Goal: Information Seeking & Learning: Learn about a topic

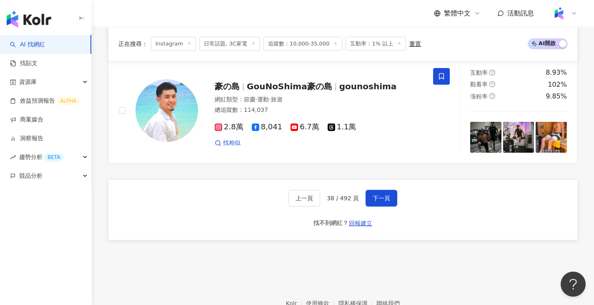
scroll to position [1551, 0]
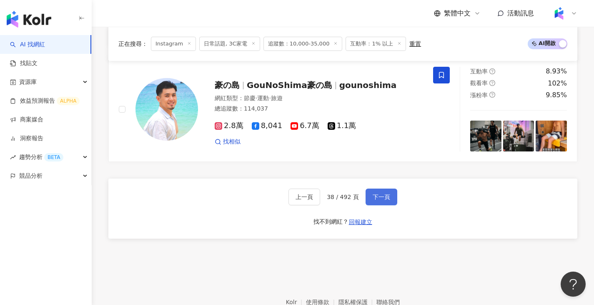
click at [390, 200] on button "下一頁" at bounding box center [381, 196] width 32 height 17
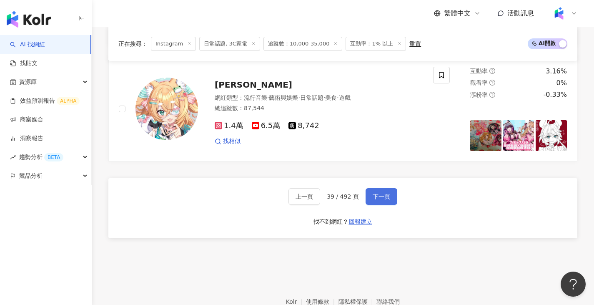
click at [383, 200] on span "下一頁" at bounding box center [382, 196] width 18 height 7
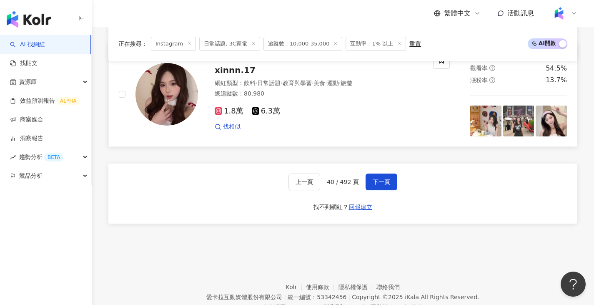
scroll to position [1565, 0]
click at [394, 190] on button "下一頁" at bounding box center [381, 182] width 32 height 17
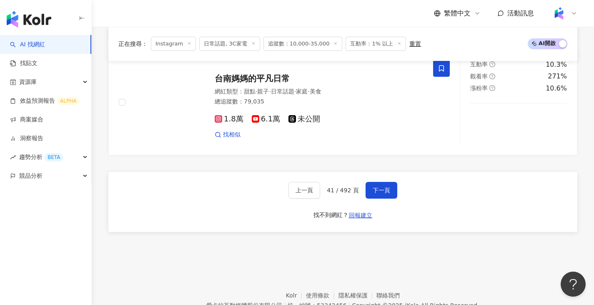
scroll to position [1598, 0]
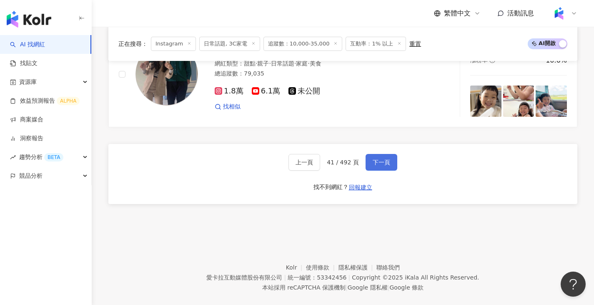
click at [381, 163] on button "下一頁" at bounding box center [381, 162] width 32 height 17
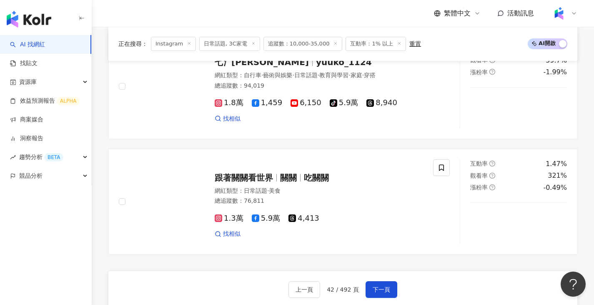
scroll to position [1509, 0]
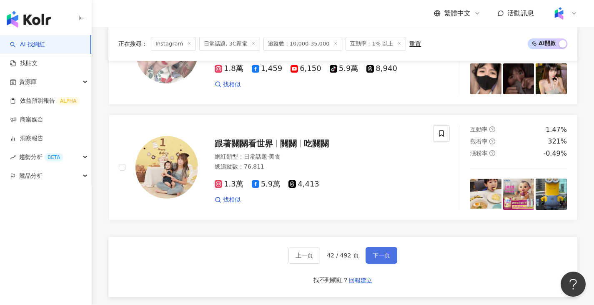
click at [393, 257] on button "下一頁" at bounding box center [381, 255] width 32 height 17
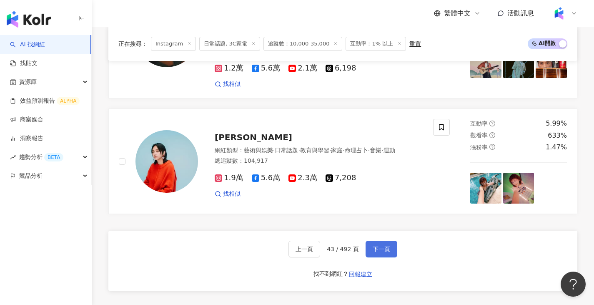
scroll to position [1520, 0]
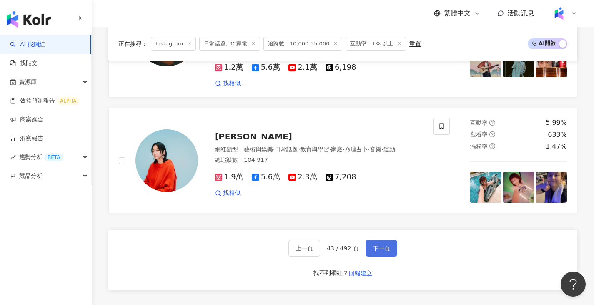
click at [380, 245] on span "下一頁" at bounding box center [382, 248] width 18 height 7
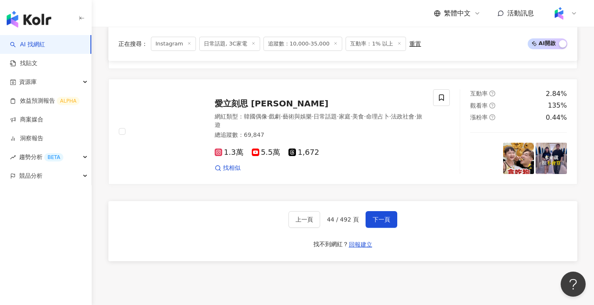
scroll to position [1546, 0]
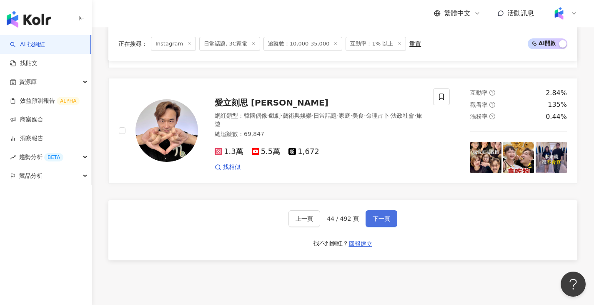
click at [376, 215] on span "下一頁" at bounding box center [382, 218] width 18 height 7
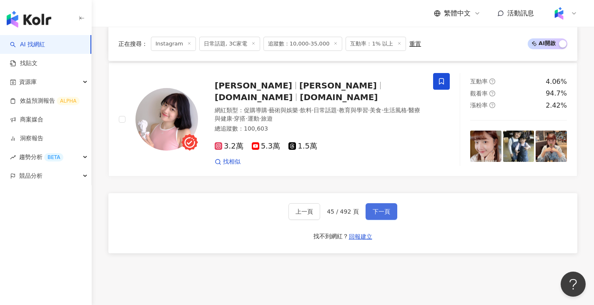
scroll to position [1544, 0]
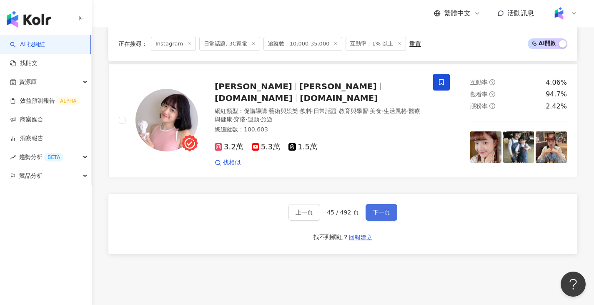
click at [382, 215] on span "下一頁" at bounding box center [382, 212] width 18 height 7
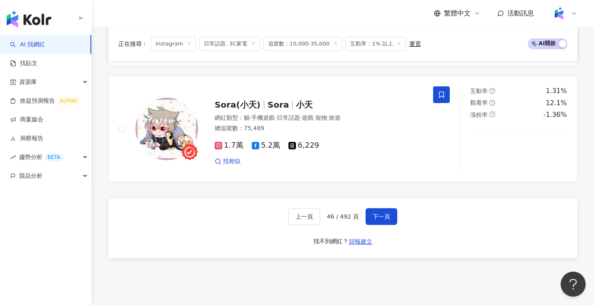
scroll to position [1532, 0]
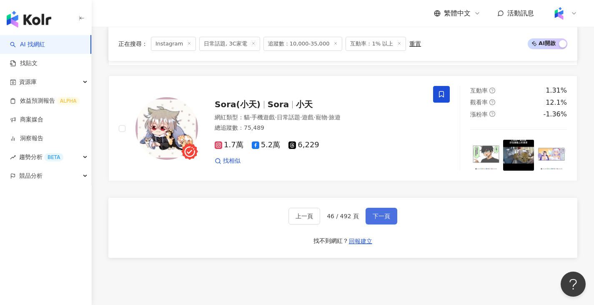
click at [375, 217] on button "下一頁" at bounding box center [381, 216] width 32 height 17
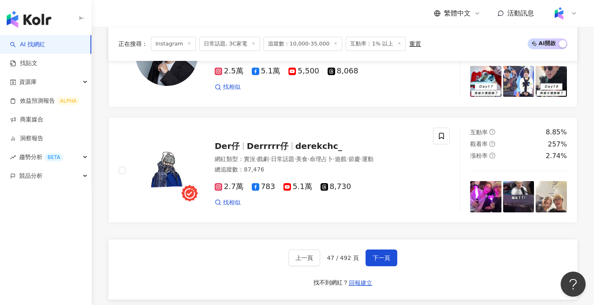
scroll to position [1499, 0]
click at [382, 260] on span "下一頁" at bounding box center [382, 257] width 18 height 7
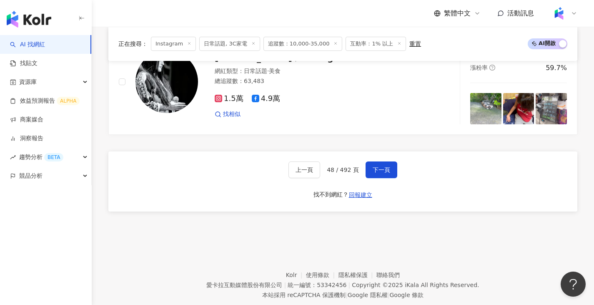
scroll to position [1604, 0]
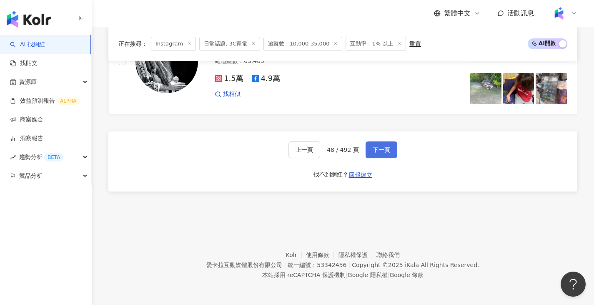
click at [376, 151] on span "下一頁" at bounding box center [382, 149] width 18 height 7
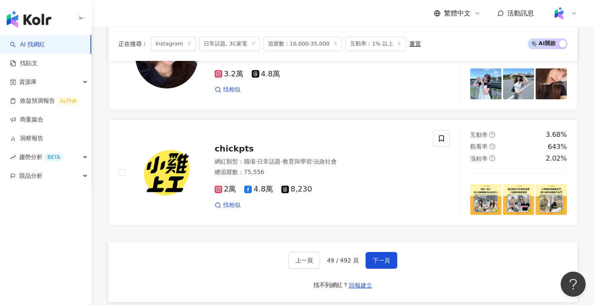
scroll to position [1612, 0]
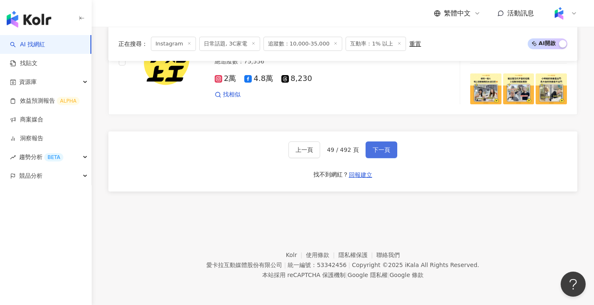
click at [382, 143] on button "下一頁" at bounding box center [381, 149] width 32 height 17
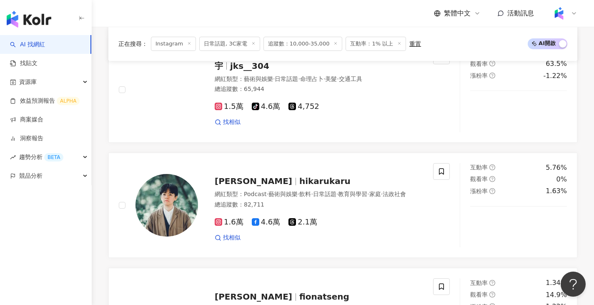
scroll to position [1604, 0]
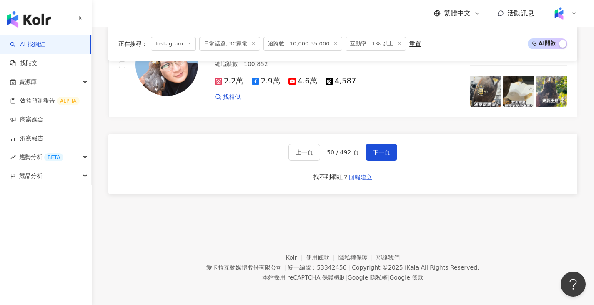
click at [381, 159] on div "上一頁 50 / 492 頁 下一頁 找不到網紅？ 回報建立" at bounding box center [342, 164] width 469 height 60
click at [383, 153] on span "下一頁" at bounding box center [382, 152] width 18 height 7
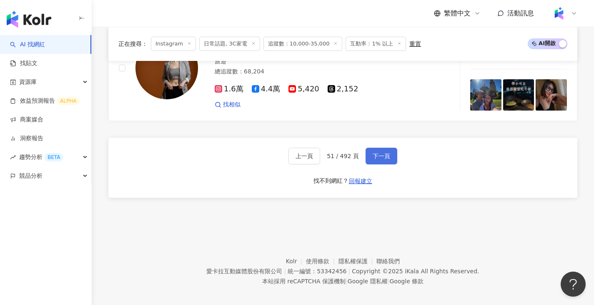
click at [380, 153] on span "下一頁" at bounding box center [382, 156] width 18 height 7
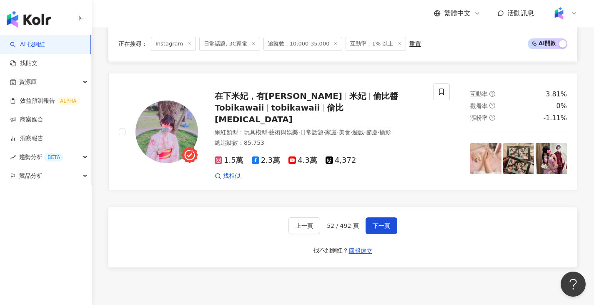
scroll to position [1646, 0]
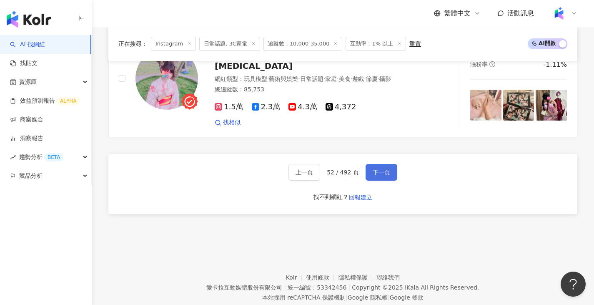
click at [380, 164] on button "下一頁" at bounding box center [381, 172] width 32 height 17
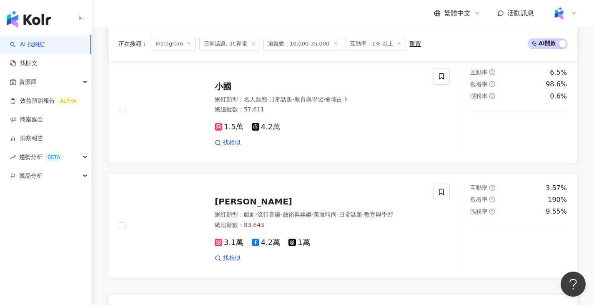
scroll to position [1563, 0]
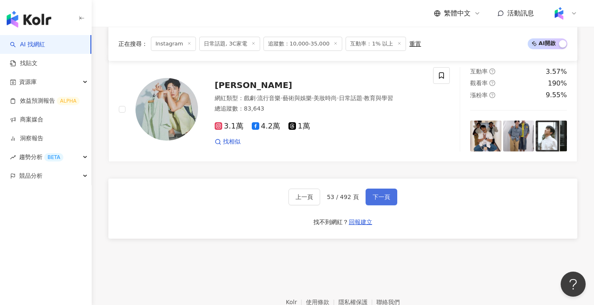
click at [380, 196] on button "下一頁" at bounding box center [381, 196] width 32 height 17
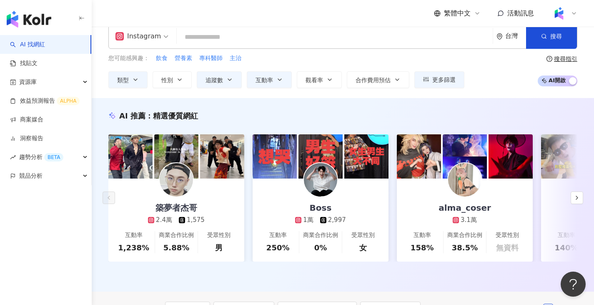
scroll to position [0, 0]
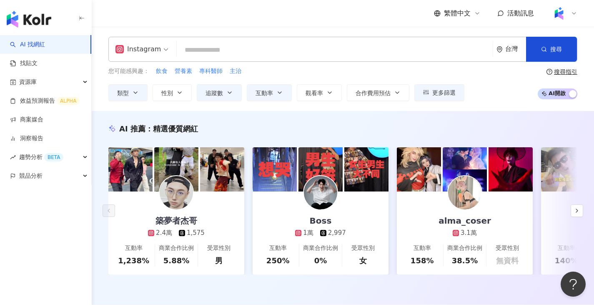
click at [297, 41] on div "Instagram 台灣 搜尋 3ec0a8cf-7c52-4d2e-8d54-cfd93566b21f Michelle米米 98,845 追蹤者 搜尋名稱…" at bounding box center [342, 49] width 469 height 25
drag, startPoint x: 276, startPoint y: 42, endPoint x: 272, endPoint y: 49, distance: 8.2
click at [272, 49] on div "Instagram 台灣 搜尋 3ec0a8cf-7c52-4d2e-8d54-cfd93566b21f Michelle米米 98,845 追蹤者 搜尋名稱…" at bounding box center [342, 49] width 469 height 25
click at [272, 49] on input "search" at bounding box center [334, 50] width 309 height 16
paste input "**********"
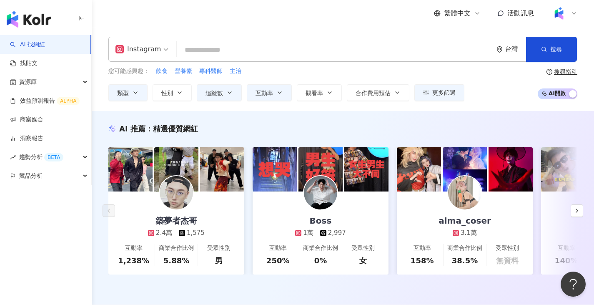
type input "**********"
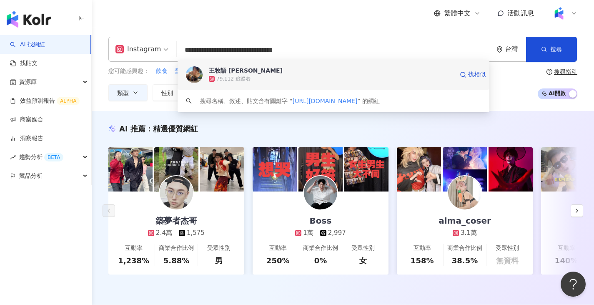
click at [233, 82] on div "79,112 追蹤者" at bounding box center [233, 78] width 34 height 7
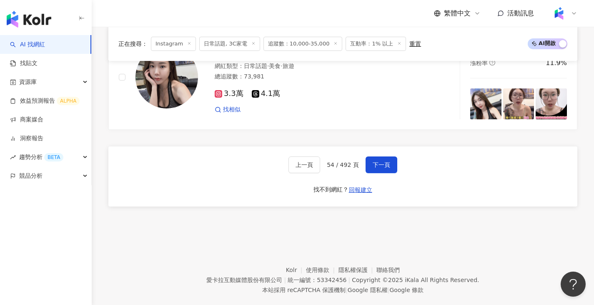
scroll to position [1649, 0]
click at [385, 173] on button "下一頁" at bounding box center [381, 164] width 32 height 17
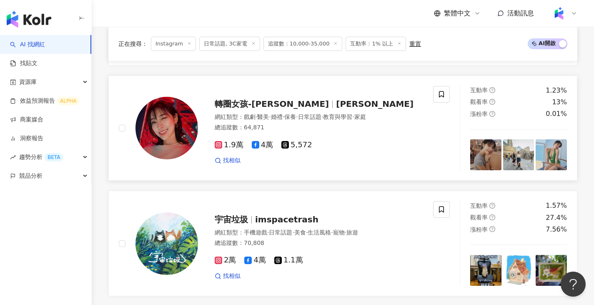
scroll to position [1553, 0]
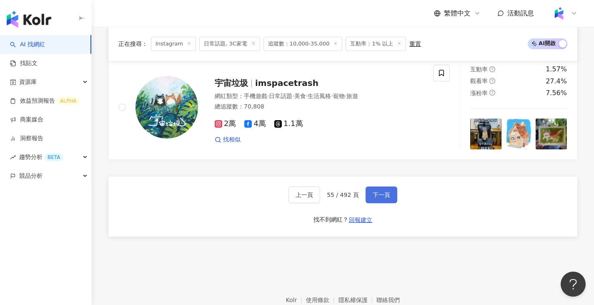
click at [380, 198] on span "下一頁" at bounding box center [382, 194] width 18 height 7
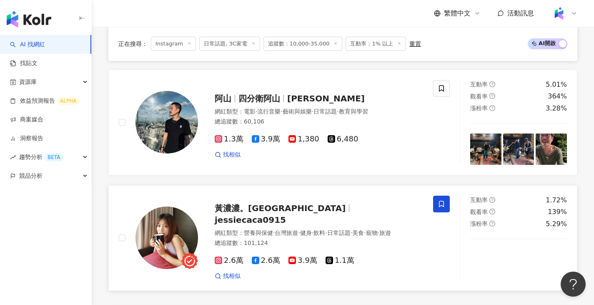
scroll to position [1516, 0]
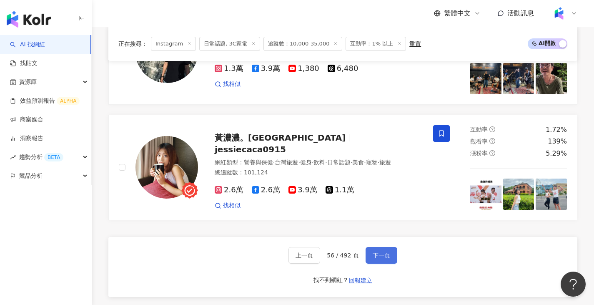
click at [381, 252] on span "下一頁" at bounding box center [382, 255] width 18 height 7
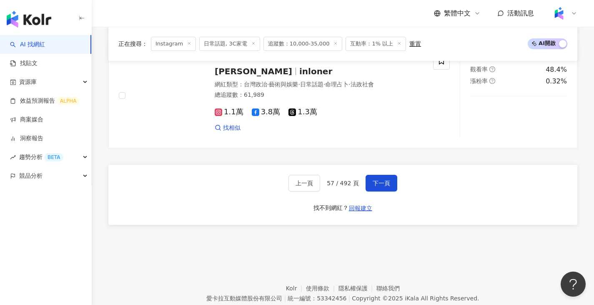
scroll to position [1565, 0]
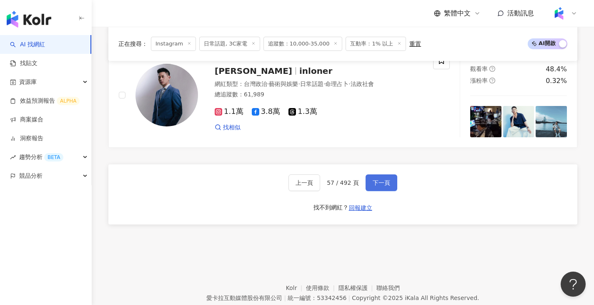
click at [390, 191] on button "下一頁" at bounding box center [381, 182] width 32 height 17
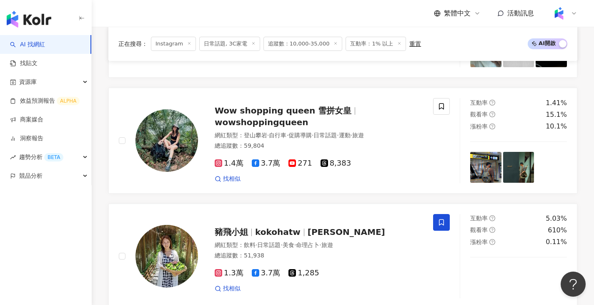
scroll to position [1455, 0]
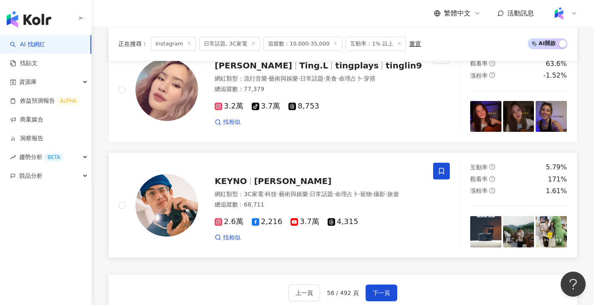
click at [289, 183] on span "辰旭 KEYNO" at bounding box center [293, 181] width 78 height 10
click at [389, 297] on button "下一頁" at bounding box center [381, 292] width 32 height 17
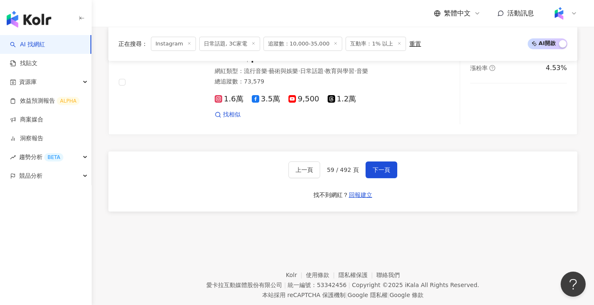
scroll to position [1608, 0]
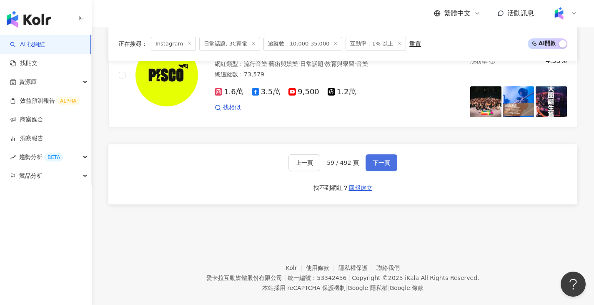
click at [387, 154] on button "下一頁" at bounding box center [381, 162] width 32 height 17
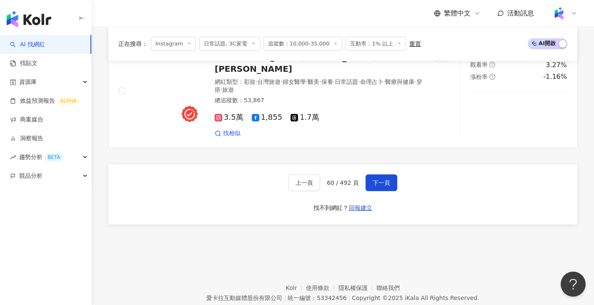
scroll to position [1604, 0]
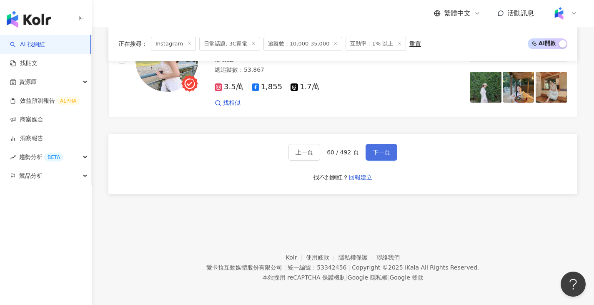
click at [375, 151] on span "下一頁" at bounding box center [382, 152] width 18 height 7
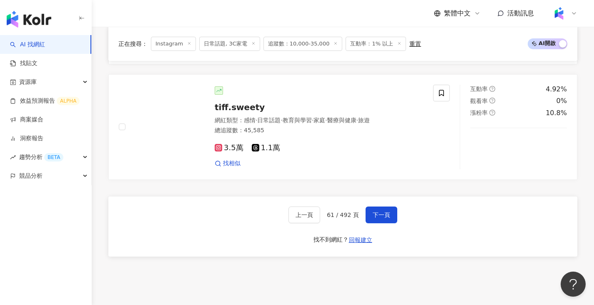
scroll to position [1533, 0]
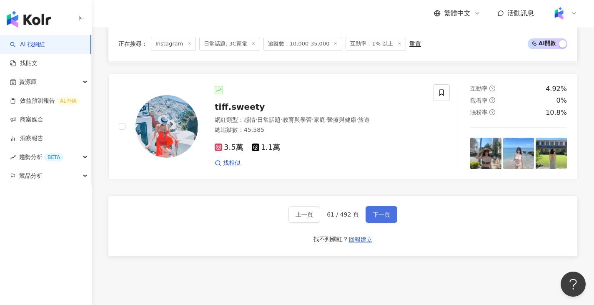
click at [379, 218] on span "下一頁" at bounding box center [382, 214] width 18 height 7
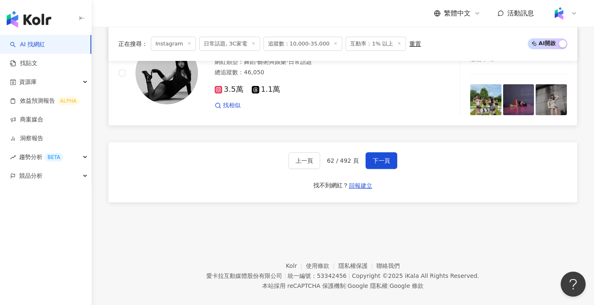
scroll to position [1604, 0]
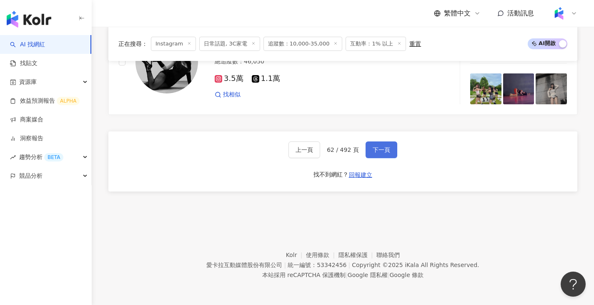
click at [390, 145] on button "下一頁" at bounding box center [381, 149] width 32 height 17
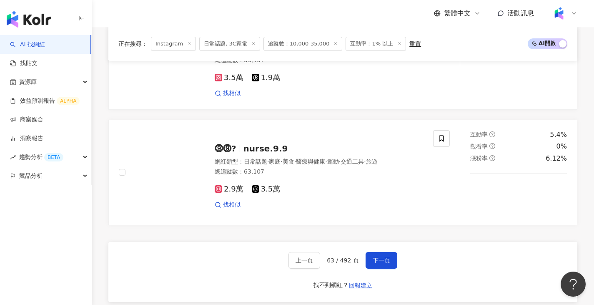
scroll to position [1488, 0]
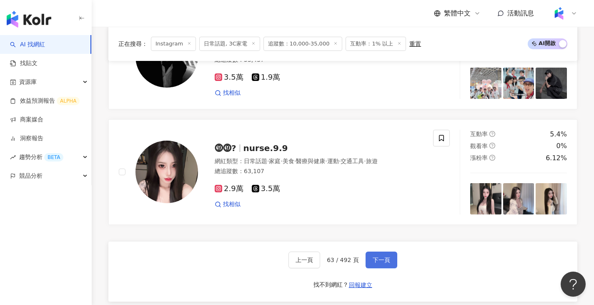
click at [380, 263] on span "下一頁" at bounding box center [382, 259] width 18 height 7
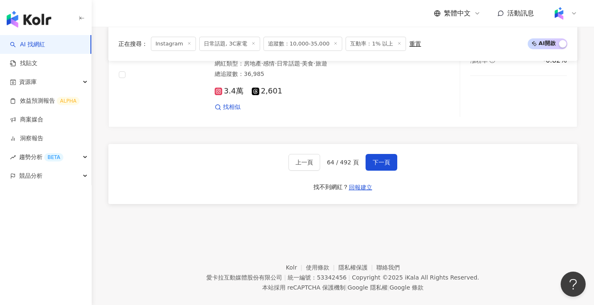
scroll to position [1604, 0]
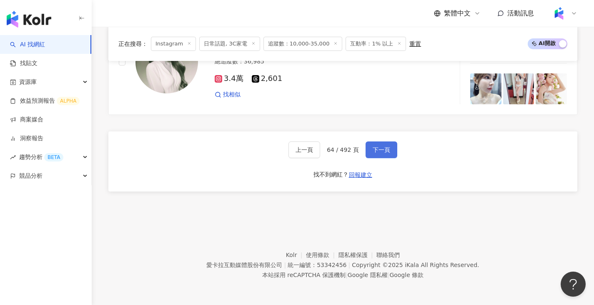
click at [379, 152] on span "下一頁" at bounding box center [382, 149] width 18 height 7
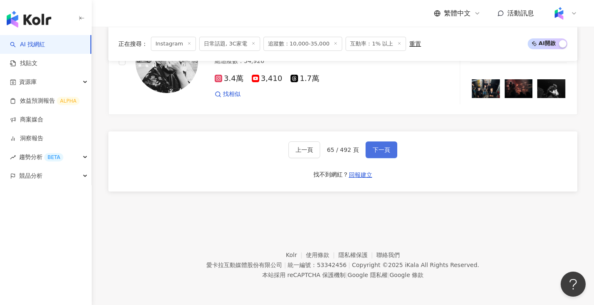
click at [379, 152] on span "下一頁" at bounding box center [382, 149] width 18 height 7
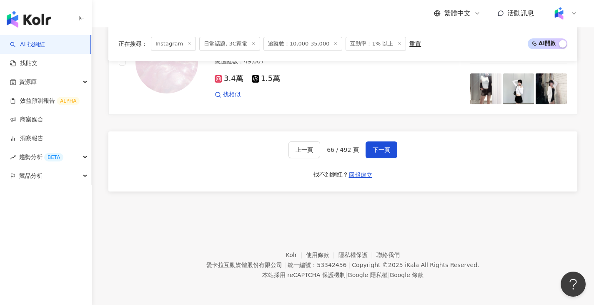
click at [368, 158] on div "上一頁 66 / 492 頁 下一頁 找不到網紅？ 回報建立" at bounding box center [342, 161] width 469 height 60
click at [375, 143] on button "下一頁" at bounding box center [381, 149] width 32 height 17
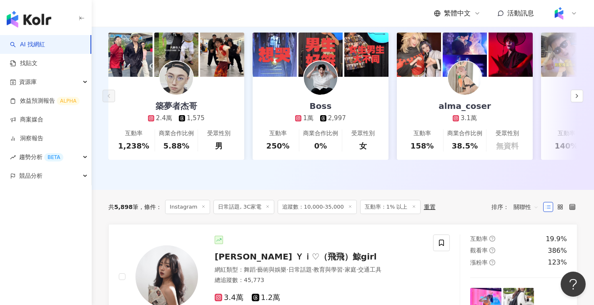
scroll to position [88, 0]
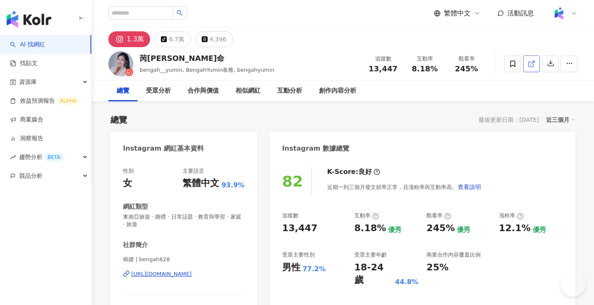
click at [533, 64] on icon at bounding box center [532, 64] width 8 height 8
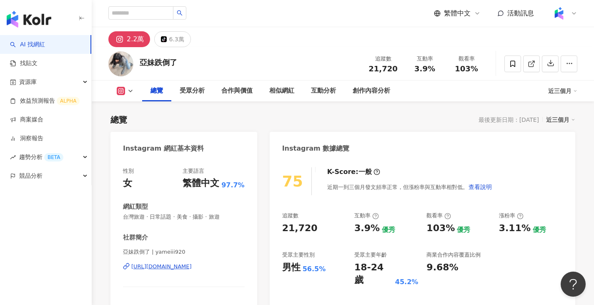
scroll to position [208, 0]
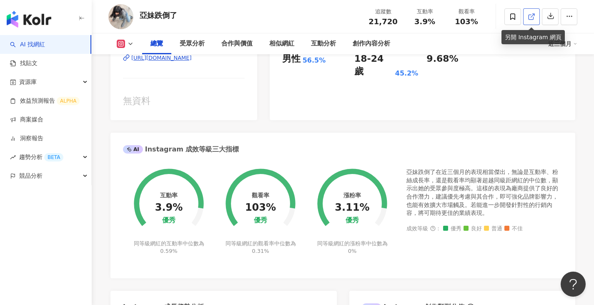
click at [527, 20] on link at bounding box center [531, 16] width 17 height 17
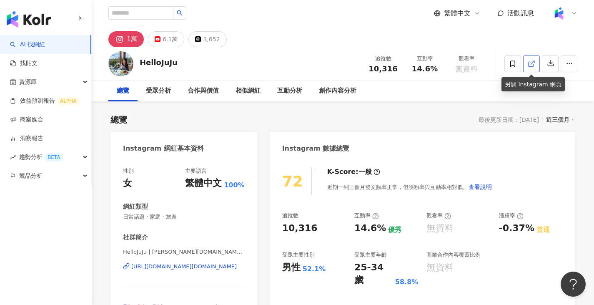
click at [526, 68] on link at bounding box center [531, 63] width 17 height 17
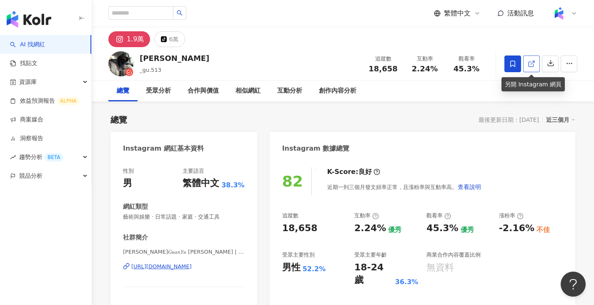
click at [535, 67] on link at bounding box center [531, 63] width 17 height 17
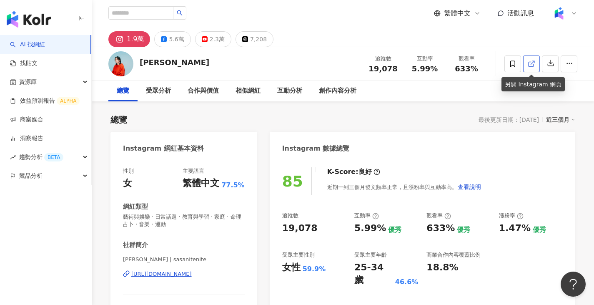
click at [528, 65] on icon at bounding box center [530, 64] width 5 height 5
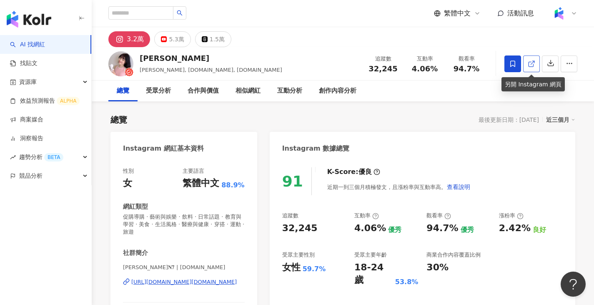
click at [528, 59] on span at bounding box center [532, 63] width 8 height 9
drag, startPoint x: 141, startPoint y: 58, endPoint x: 157, endPoint y: 63, distance: 16.5
click at [157, 63] on div "恩琪" at bounding box center [211, 58] width 143 height 10
copy div "恩琪"
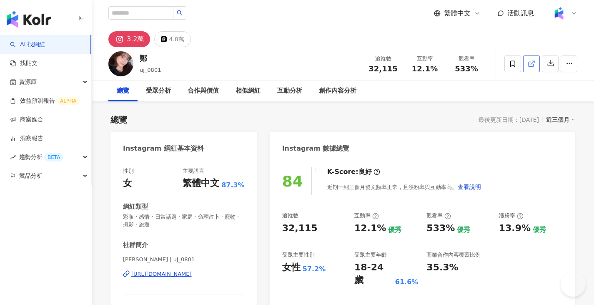
click at [534, 66] on icon at bounding box center [532, 64] width 8 height 8
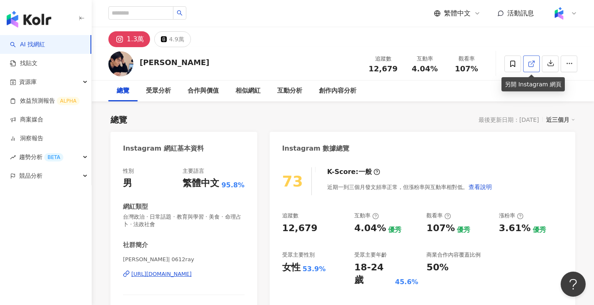
click at [530, 56] on link at bounding box center [531, 63] width 17 height 17
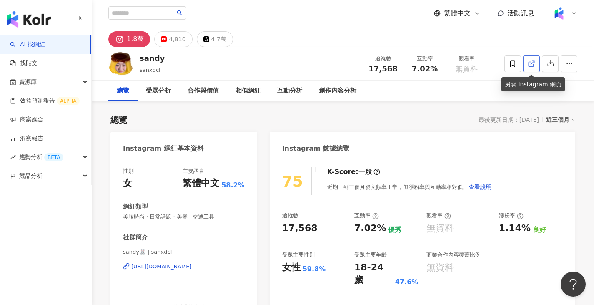
click at [528, 58] on link at bounding box center [531, 63] width 17 height 17
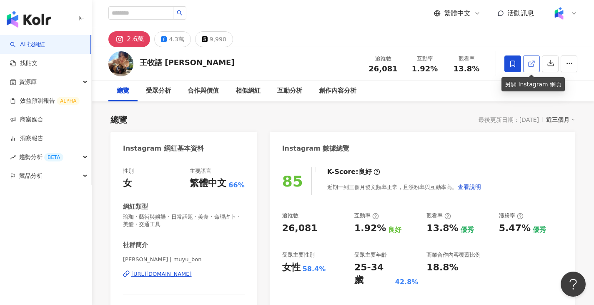
click at [536, 59] on link at bounding box center [531, 63] width 17 height 17
click at [142, 64] on div "王牧語 Bonnie 追蹤數 26,081 互動率 1.92% 觀看率 13.8%" at bounding box center [343, 63] width 502 height 33
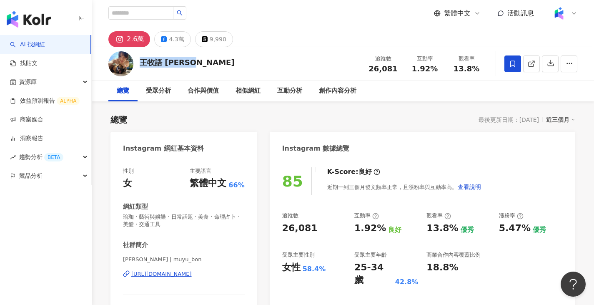
drag, startPoint x: 142, startPoint y: 64, endPoint x: 188, endPoint y: 73, distance: 47.6
click at [188, 73] on div "王牧語 Bonnie 追蹤數 26,081 互動率 1.92% 觀看率 13.8%" at bounding box center [343, 63] width 502 height 33
copy div "王牧語 Bonnie"
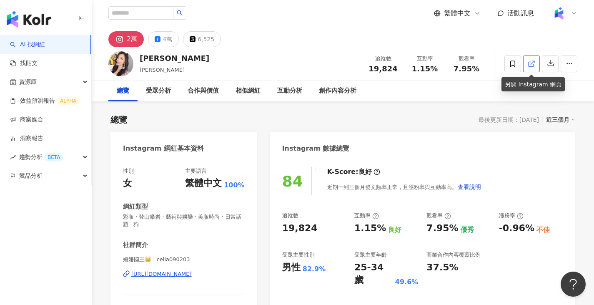
click at [534, 67] on icon at bounding box center [532, 64] width 8 height 8
drag, startPoint x: 140, startPoint y: 58, endPoint x: 162, endPoint y: 61, distance: 21.9
click at [162, 61] on div "董宜珊" at bounding box center [175, 58] width 70 height 10
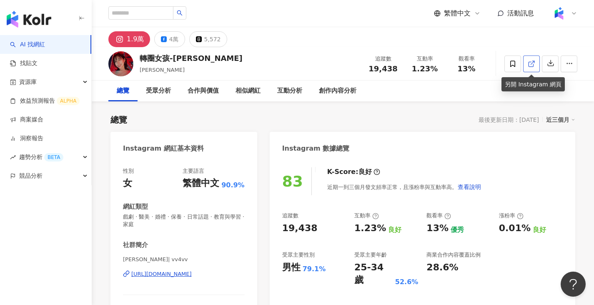
click at [531, 59] on span at bounding box center [532, 63] width 8 height 9
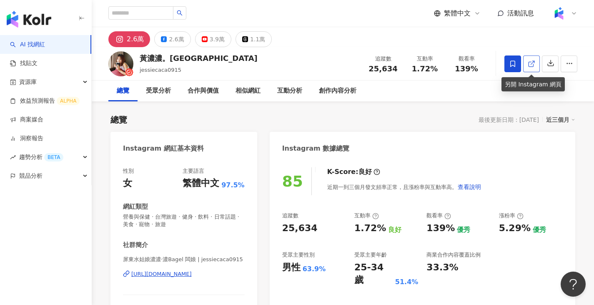
click at [530, 70] on link at bounding box center [531, 63] width 17 height 17
drag, startPoint x: 140, startPoint y: 60, endPoint x: 161, endPoint y: 60, distance: 20.8
click at [161, 60] on div "黃濃濃。濃Bagel" at bounding box center [199, 58] width 118 height 10
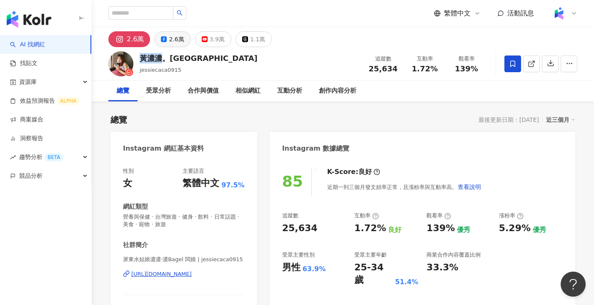
copy div "黃濃濃"
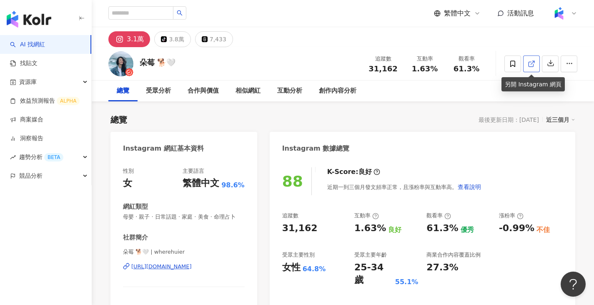
click at [531, 66] on icon at bounding box center [530, 64] width 5 height 5
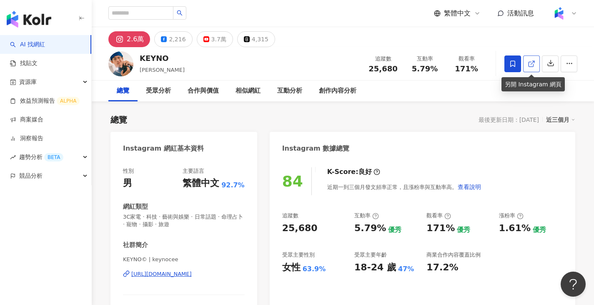
click at [530, 59] on span at bounding box center [532, 63] width 8 height 9
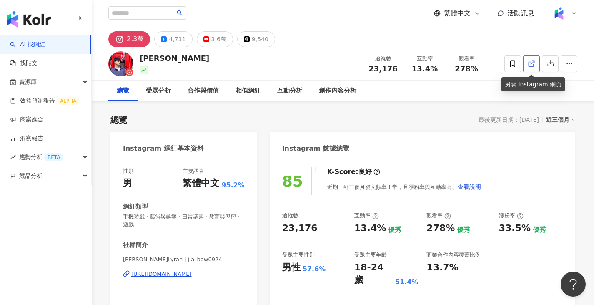
click at [533, 60] on icon at bounding box center [532, 64] width 8 height 8
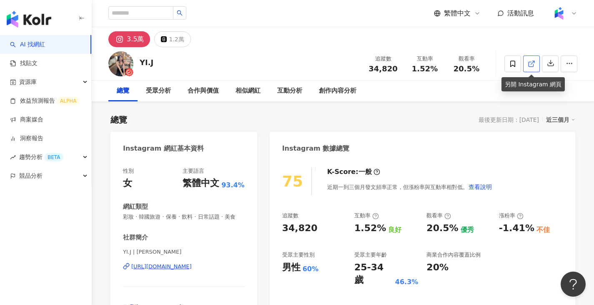
click at [526, 65] on link at bounding box center [531, 63] width 17 height 17
